Goal: Task Accomplishment & Management: Manage account settings

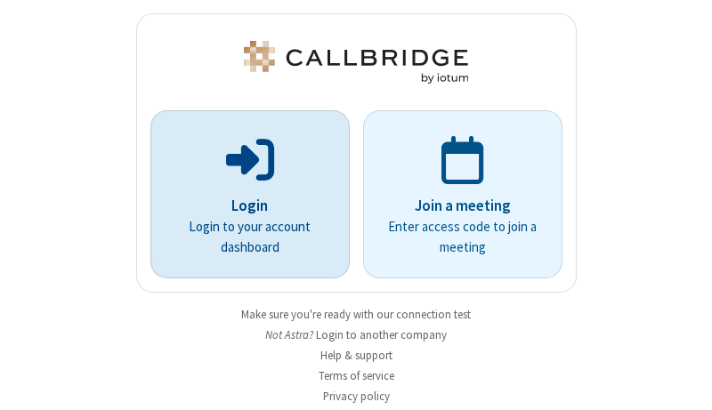
click at [243, 206] on p "Login" at bounding box center [249, 206] width 149 height 23
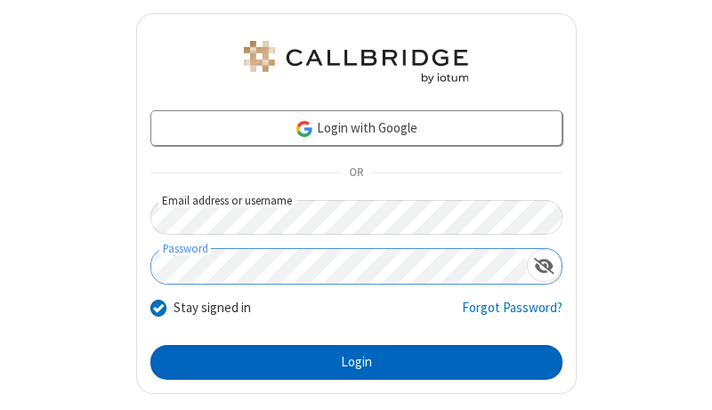
click at [349, 362] on button "Login" at bounding box center [356, 363] width 412 height 36
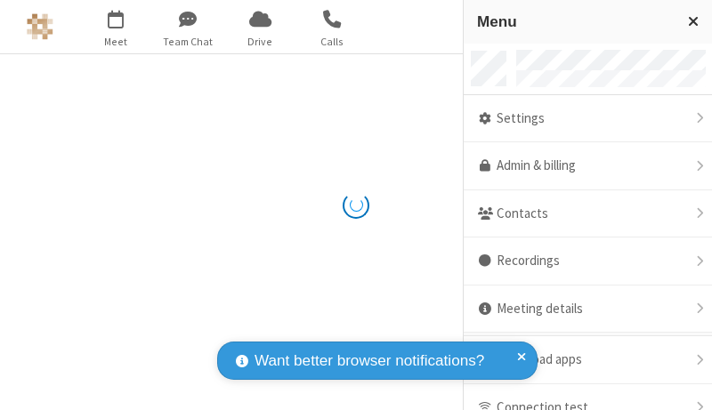
click at [581, 166] on link "Admin & billing" at bounding box center [587, 166] width 248 height 48
